Goal: Task Accomplishment & Management: Manage account settings

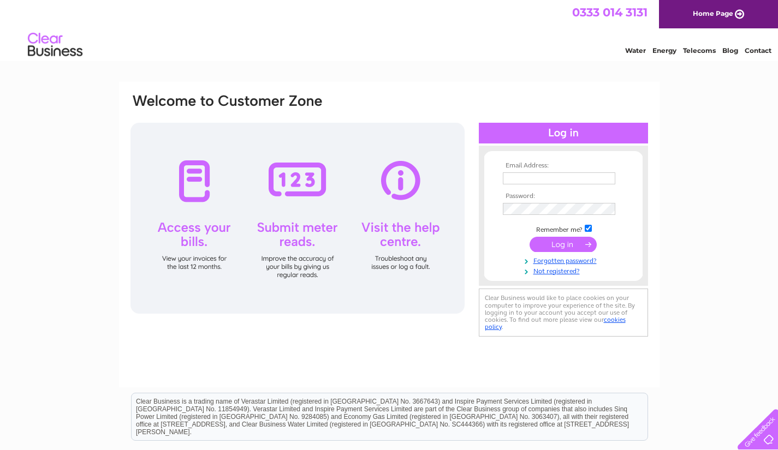
click at [567, 176] on input "text" at bounding box center [559, 178] width 112 height 12
type input "claude.peace@btconnect.com"
click at [557, 245] on input "submit" at bounding box center [562, 245] width 67 height 15
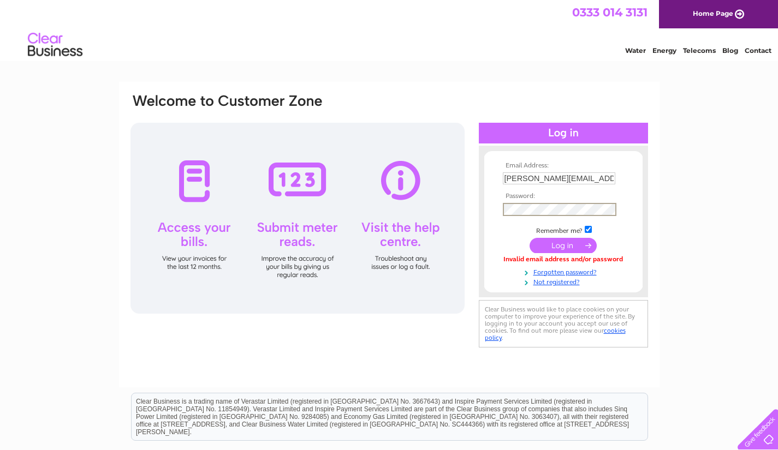
click at [558, 247] on input "submit" at bounding box center [562, 245] width 67 height 15
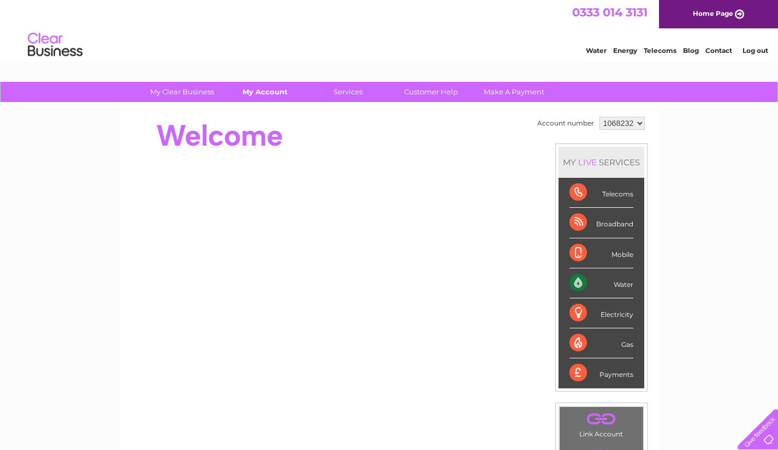
click at [269, 89] on link "My Account" at bounding box center [265, 92] width 90 height 20
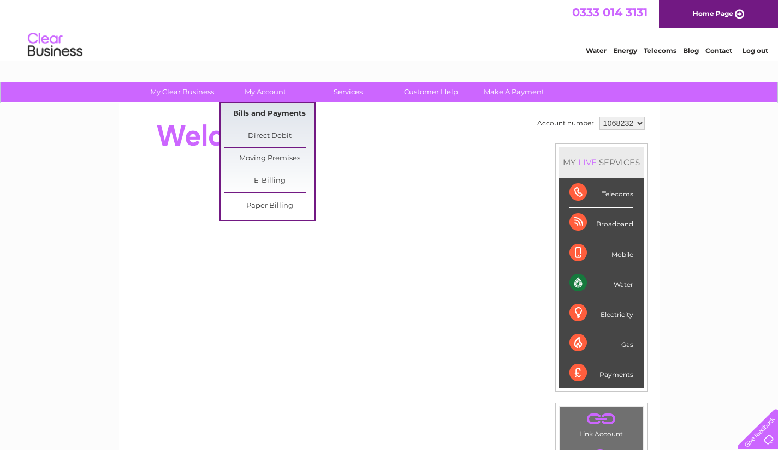
click at [253, 111] on link "Bills and Payments" at bounding box center [269, 114] width 90 height 22
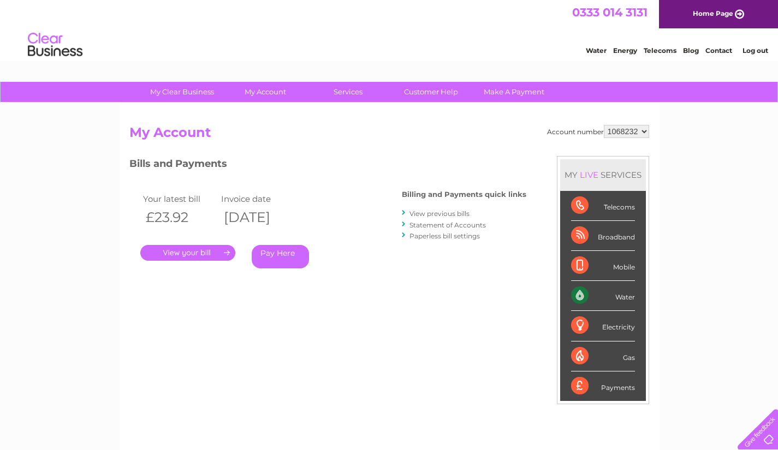
click at [194, 251] on link "." at bounding box center [187, 253] width 95 height 16
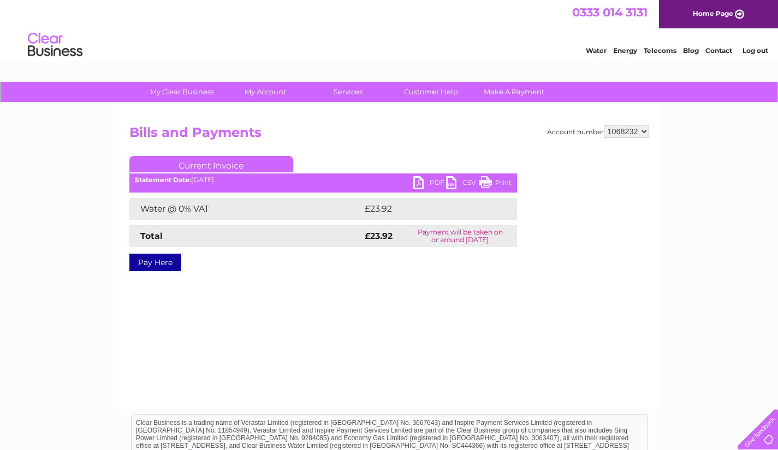
click at [428, 180] on link "PDF" at bounding box center [429, 184] width 33 height 16
click at [758, 51] on link "Log out" at bounding box center [755, 50] width 26 height 8
